Goal: Navigation & Orientation: Find specific page/section

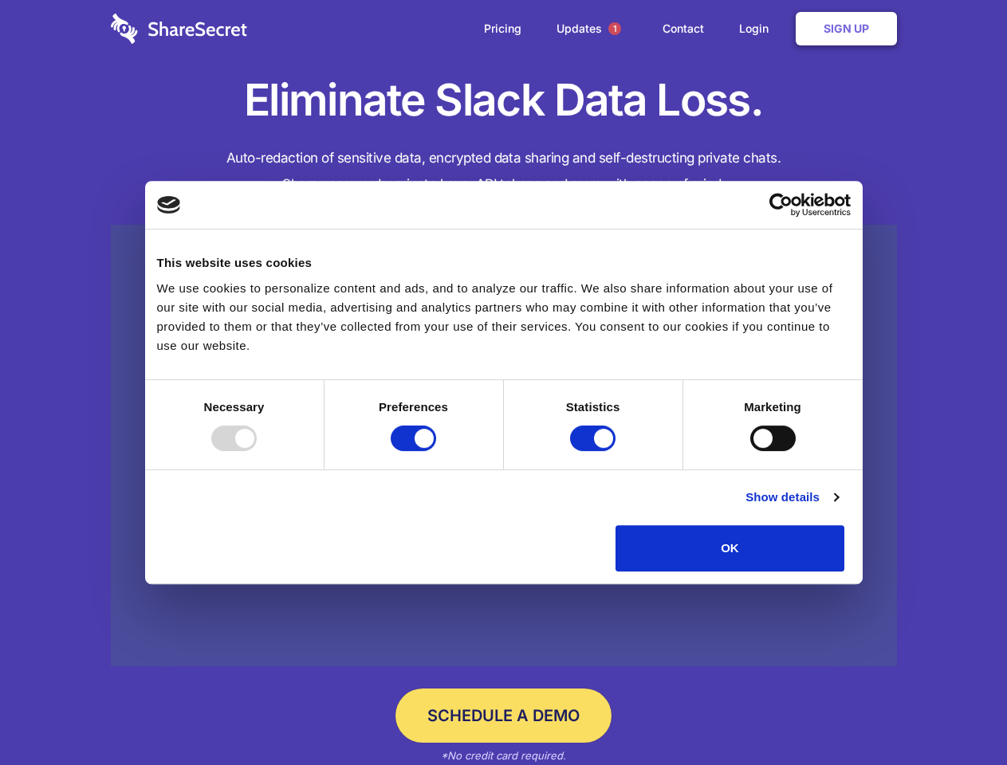
click at [257, 451] on div at bounding box center [233, 439] width 45 height 26
click at [436, 451] on input "Preferences" at bounding box center [413, 439] width 45 height 26
checkbox input "false"
click at [595, 451] on input "Statistics" at bounding box center [592, 439] width 45 height 26
click at [750, 451] on input "Marketing" at bounding box center [772, 439] width 45 height 26
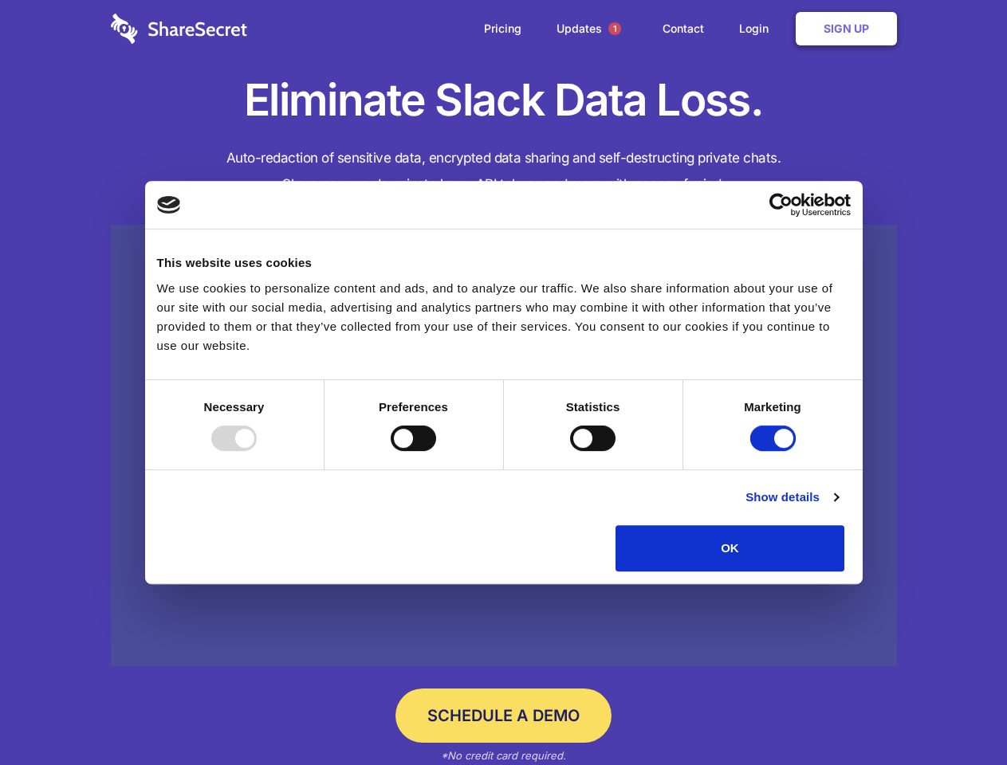
click at [838, 507] on link "Show details" at bounding box center [791, 497] width 92 height 19
click at [0, 0] on li "Necessary 7 Necessary cookies help make a website usable by enabling basic func…" at bounding box center [0, 0] width 0 height 0
click at [614, 29] on span "1" at bounding box center [614, 28] width 13 height 13
